Goal: Check status

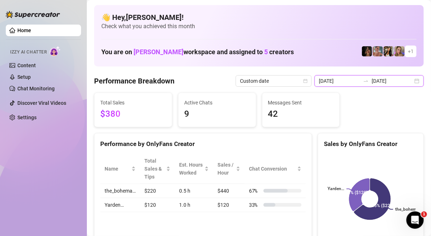
click at [372, 85] on input "2025-08-17" at bounding box center [392, 81] width 41 height 8
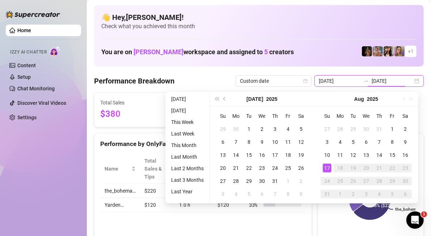
click at [411, 83] on div "2025-08-17 2025-08-17" at bounding box center [369, 81] width 109 height 12
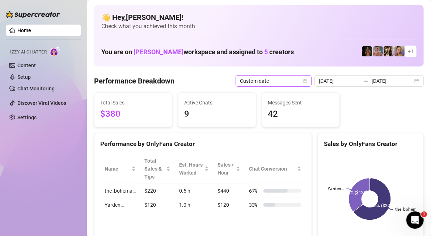
click at [307, 80] on icon "calendar" at bounding box center [306, 81] width 4 height 4
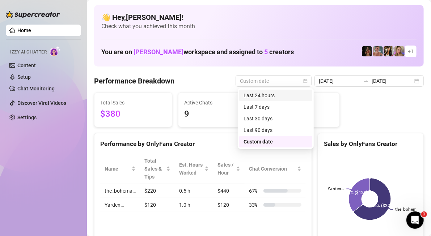
click at [281, 96] on div "Last 24 hours" at bounding box center [276, 96] width 64 height 8
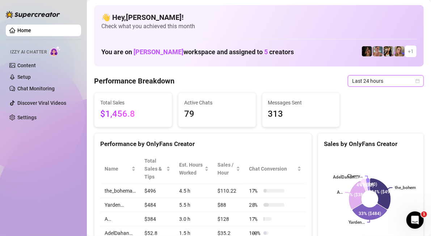
drag, startPoint x: 382, startPoint y: 80, endPoint x: 377, endPoint y: 97, distance: 18.3
click at [382, 80] on span "Last 24 hours" at bounding box center [385, 81] width 67 height 11
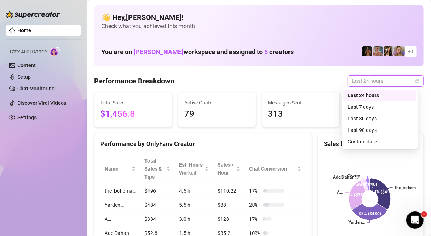
click at [416, 80] on icon "calendar" at bounding box center [418, 81] width 4 height 4
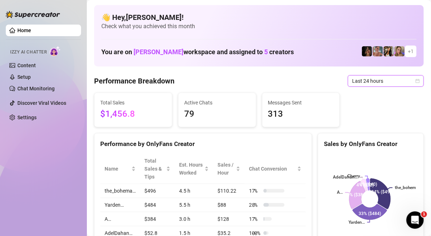
click at [385, 79] on span "Last 24 hours" at bounding box center [385, 81] width 67 height 11
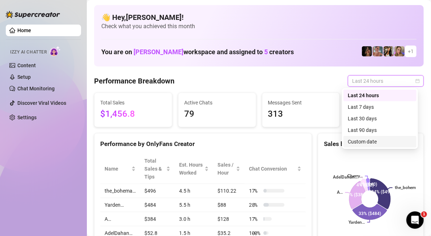
click at [377, 142] on div "Custom date" at bounding box center [380, 142] width 64 height 8
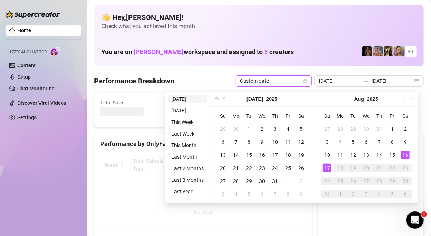
type input "2025-08-17"
click at [181, 102] on li "Today" at bounding box center [187, 99] width 38 height 9
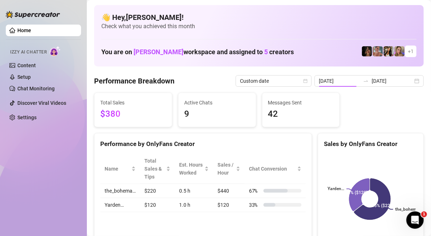
type input "2025-08-17"
click at [196, 76] on div "Performance Breakdown Custom date 2025-08-17 2025-08-17" at bounding box center [259, 81] width 330 height 12
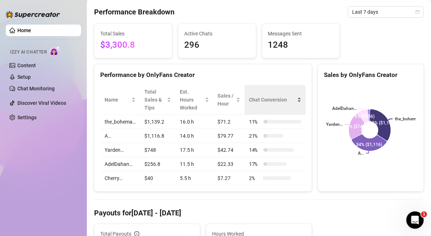
scroll to position [72, 0]
